Goal: Find specific page/section: Find specific page/section

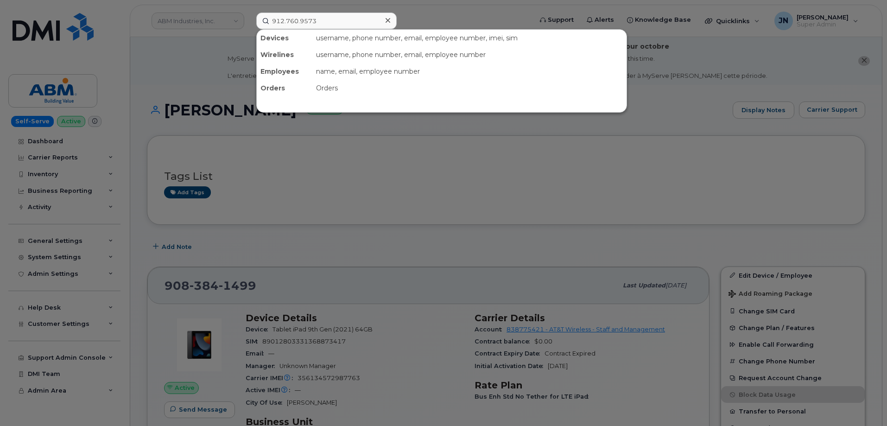
click at [317, 24] on input "912.760.9573" at bounding box center [326, 21] width 140 height 17
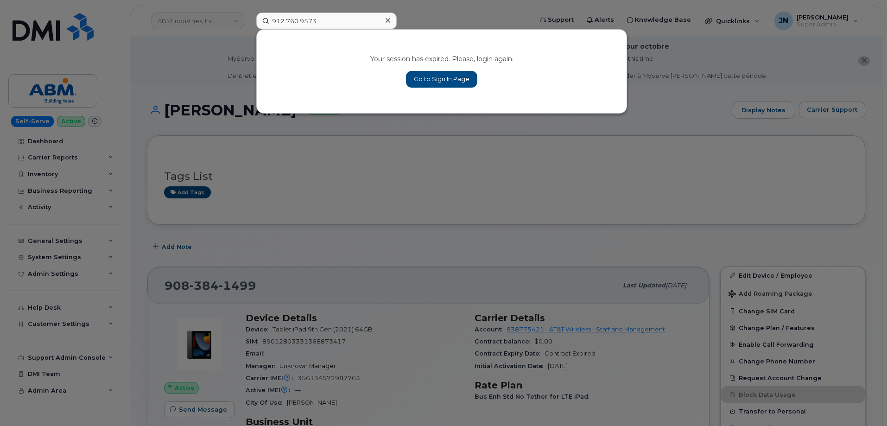
type input "912.760.9573"
click at [436, 81] on link "Go to Sign In Page" at bounding box center [441, 79] width 71 height 17
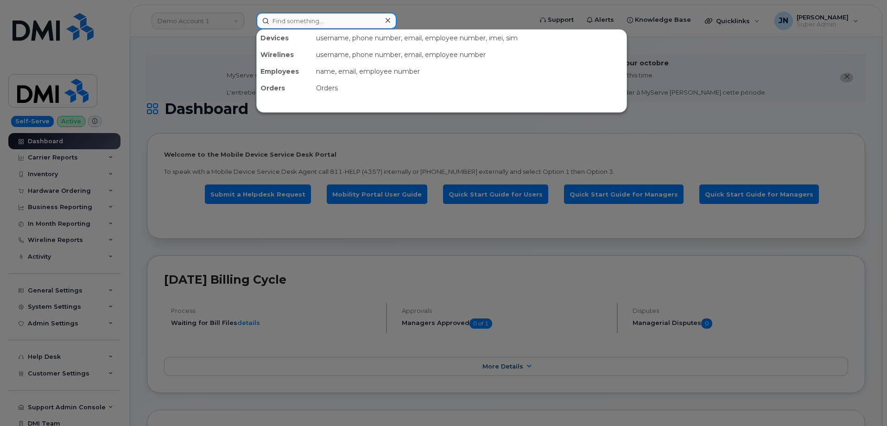
paste input "912.760.9573"
click at [333, 19] on input at bounding box center [326, 21] width 140 height 17
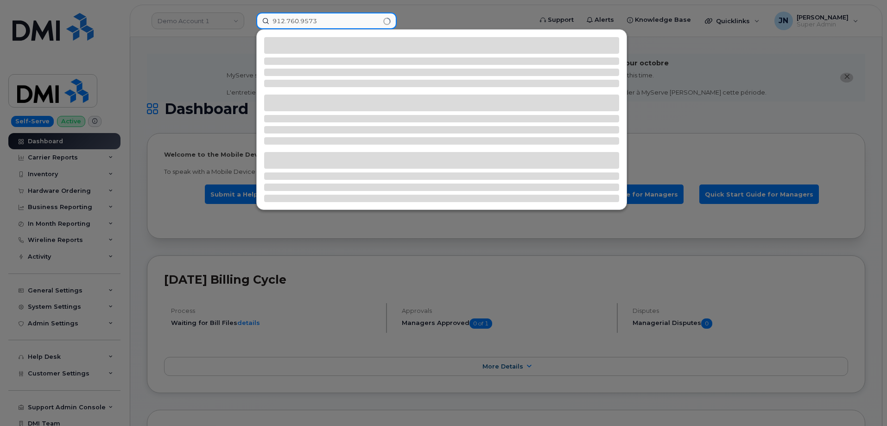
type input "912.760.9573"
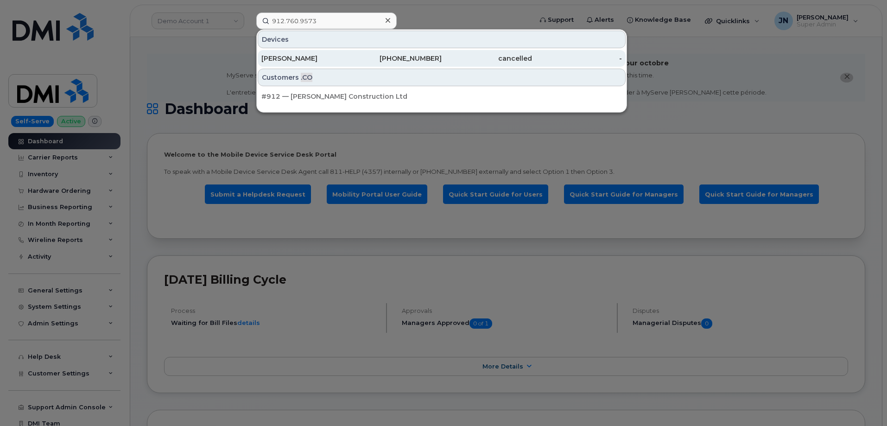
click at [331, 54] on div "[PERSON_NAME]" at bounding box center [306, 58] width 90 height 17
